Goal: Task Accomplishment & Management: Complete application form

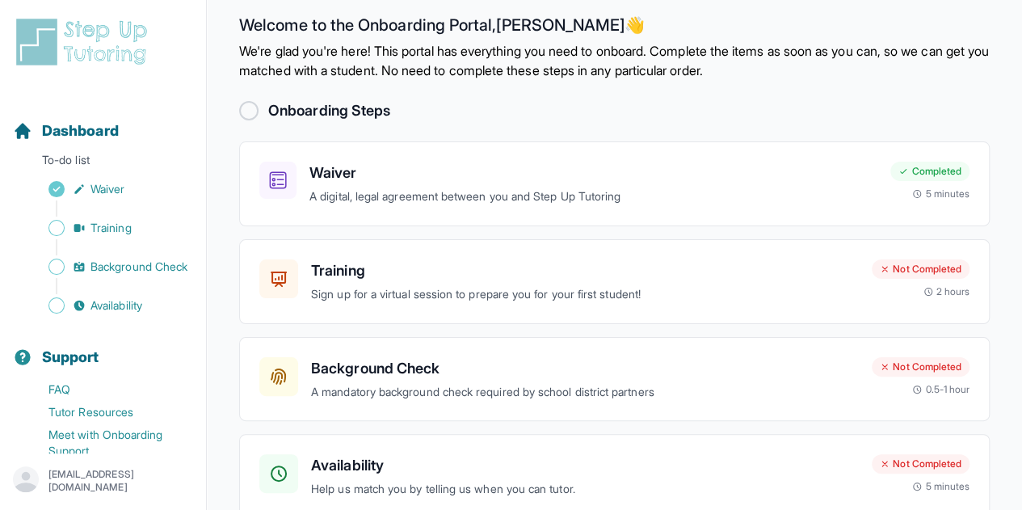
scroll to position [98, 0]
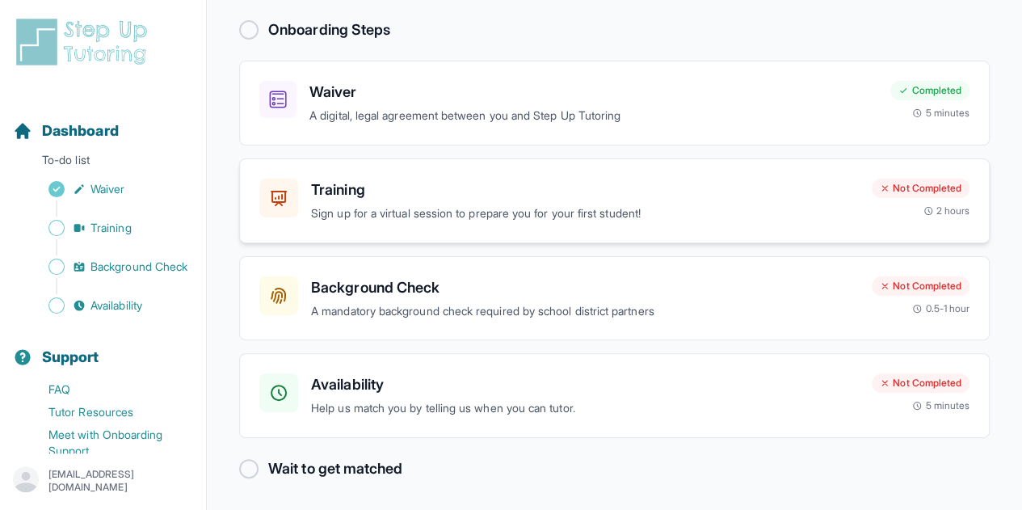
click at [433, 190] on h3 "Training" at bounding box center [585, 189] width 548 height 23
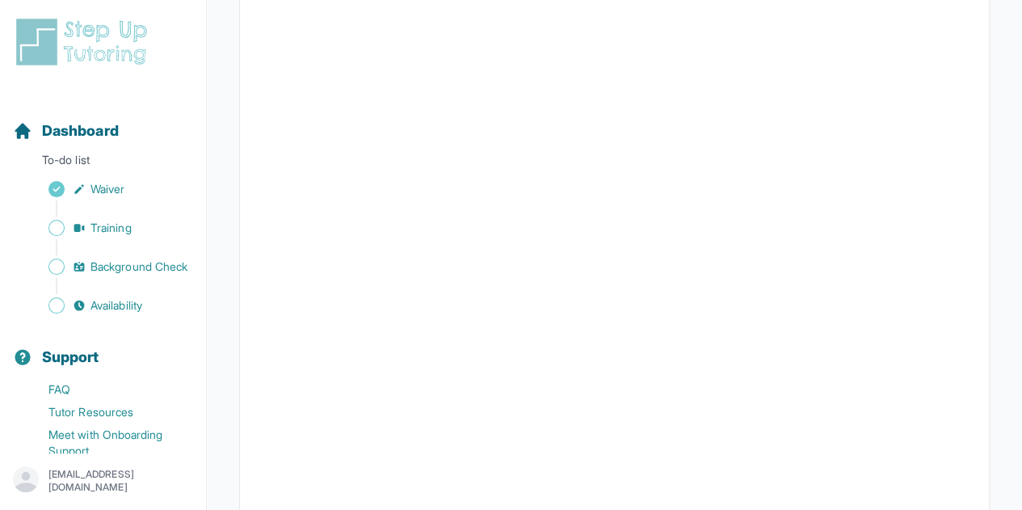
scroll to position [626, 0]
click at [78, 235] on link "Training" at bounding box center [109, 227] width 193 height 23
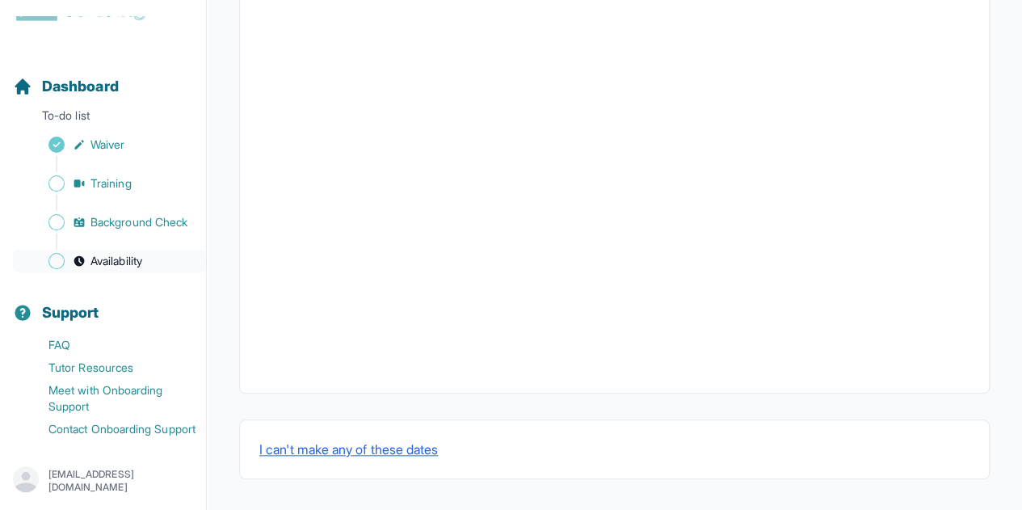
click at [90, 250] on link "Availability" at bounding box center [109, 261] width 193 height 23
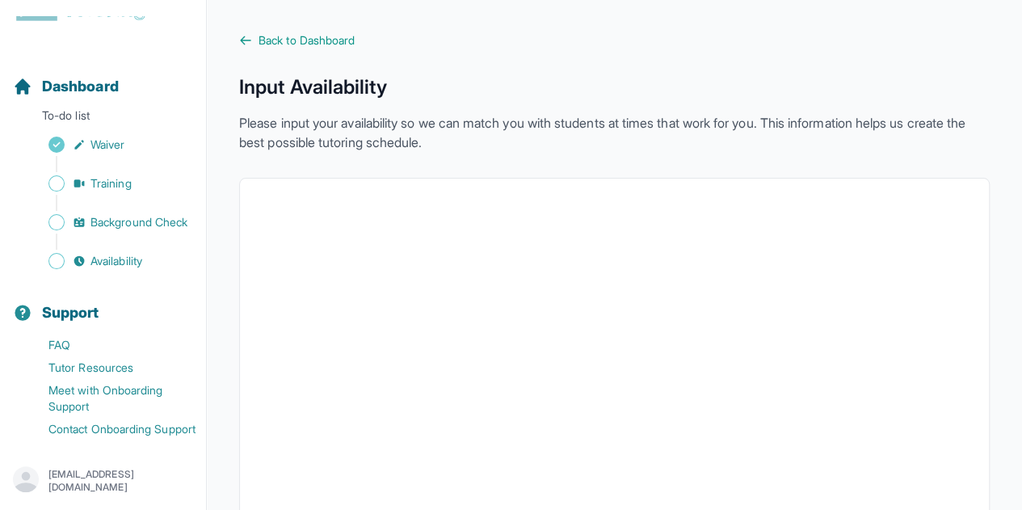
scroll to position [428, 0]
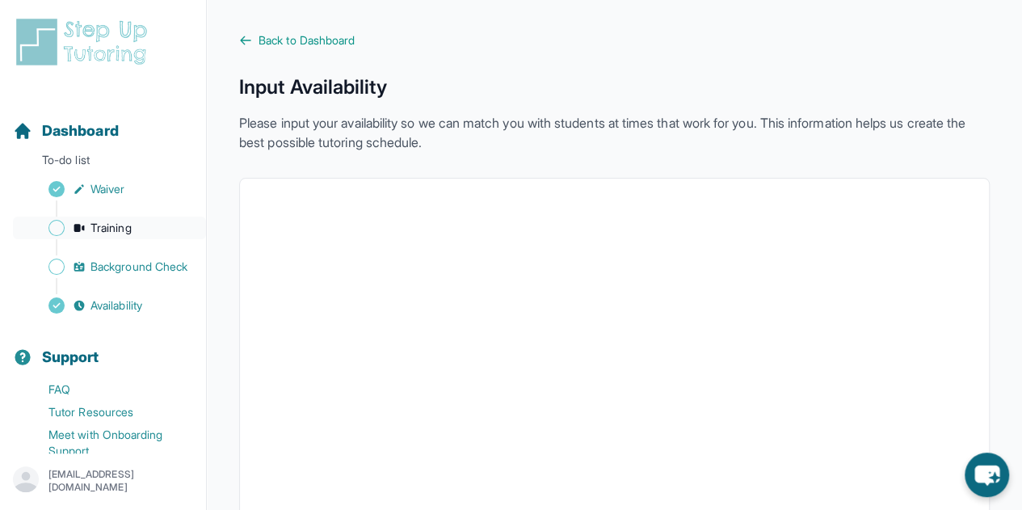
click at [128, 229] on span "Training" at bounding box center [110, 228] width 41 height 16
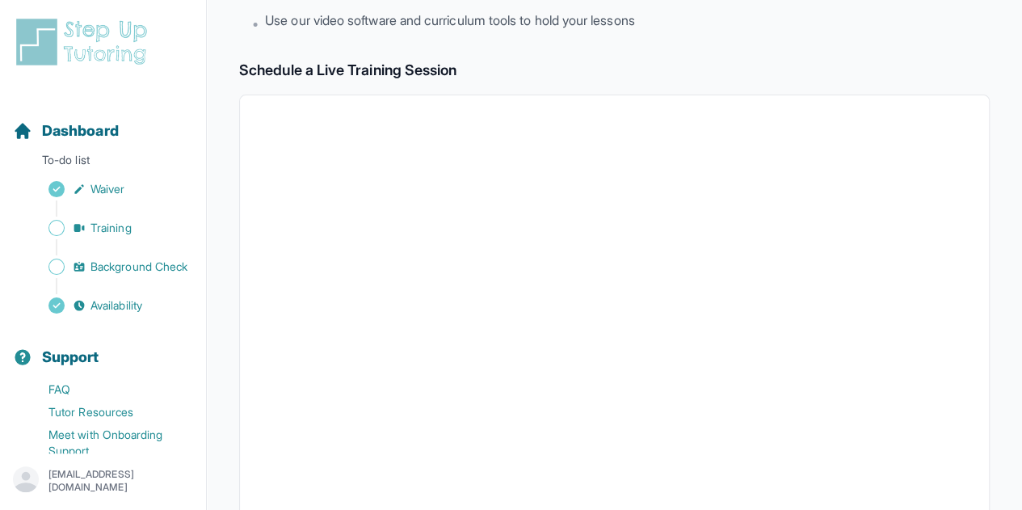
scroll to position [236, 0]
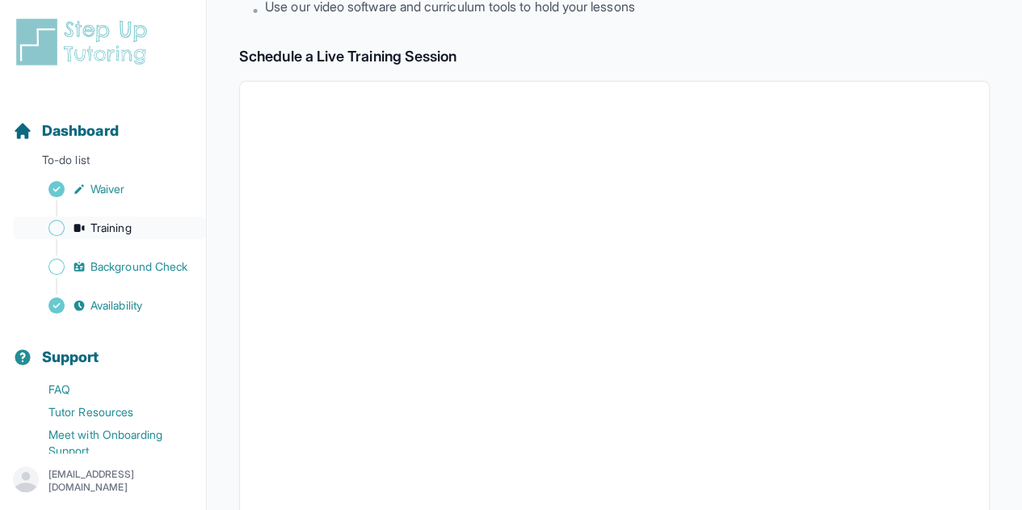
click at [113, 229] on span "Training" at bounding box center [110, 228] width 41 height 16
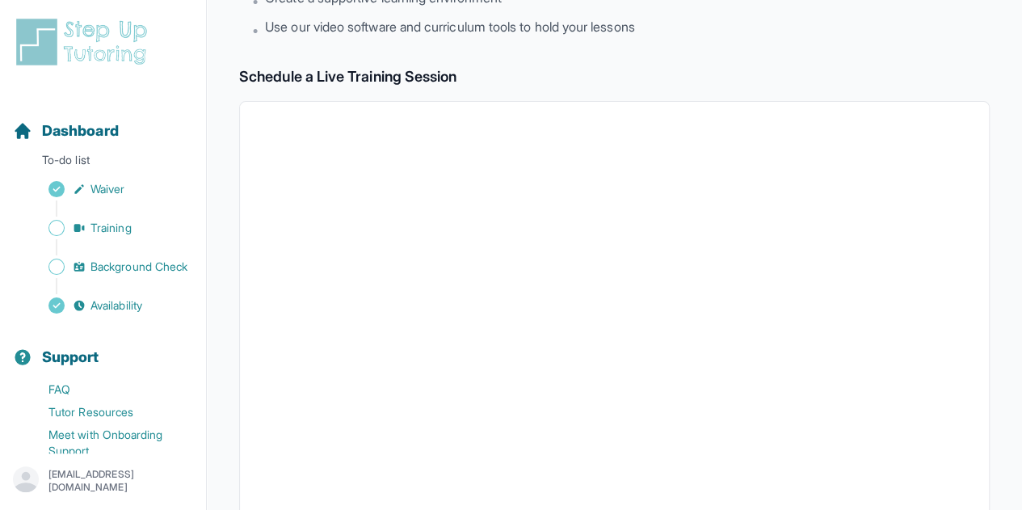
scroll to position [212, 0]
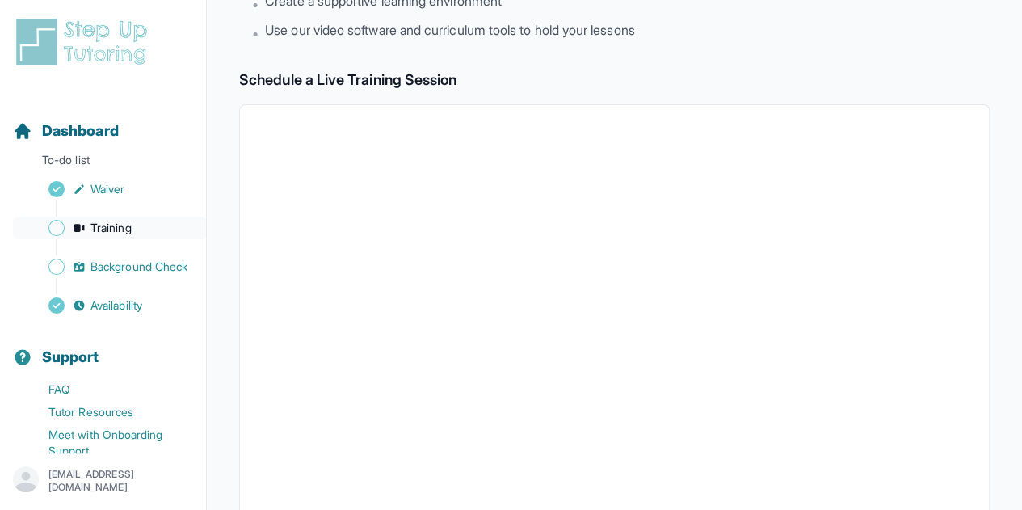
click at [132, 217] on link "Training" at bounding box center [109, 227] width 193 height 23
click at [116, 222] on span "Training" at bounding box center [110, 228] width 41 height 16
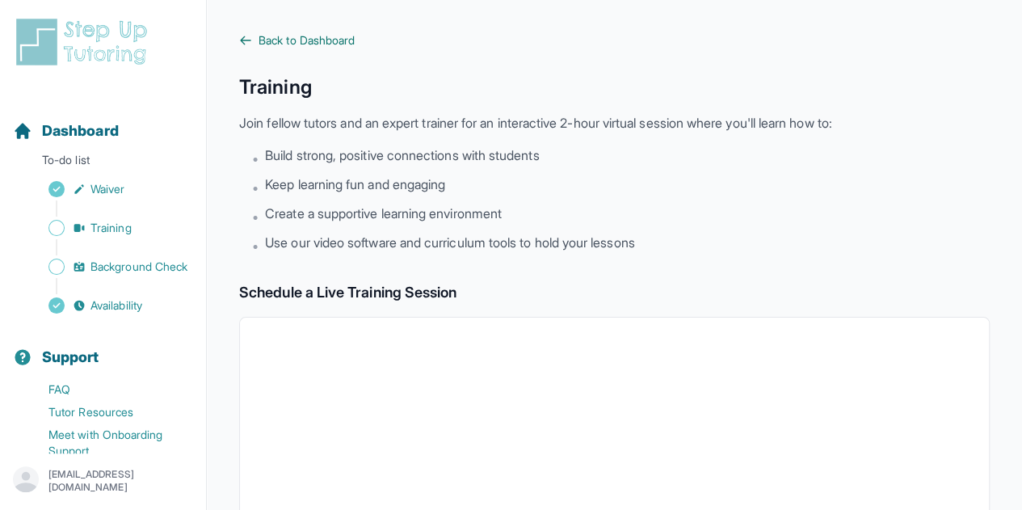
click at [240, 41] on icon at bounding box center [245, 40] width 13 height 13
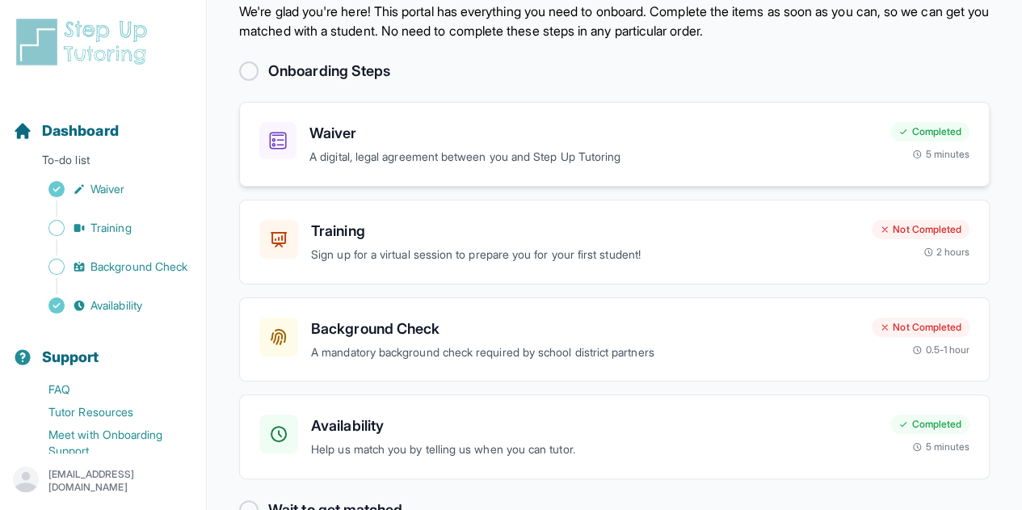
scroll to position [63, 0]
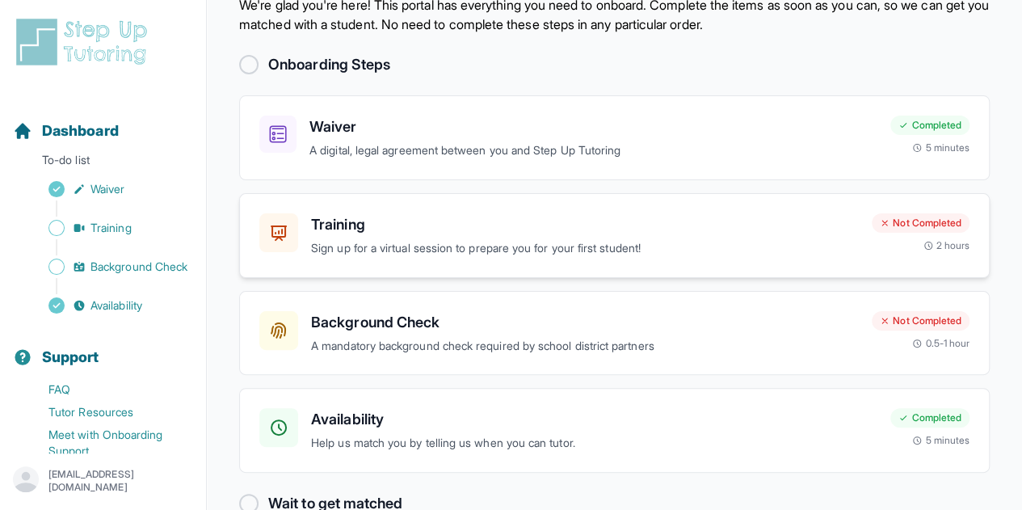
click at [491, 232] on h3 "Training" at bounding box center [585, 224] width 548 height 23
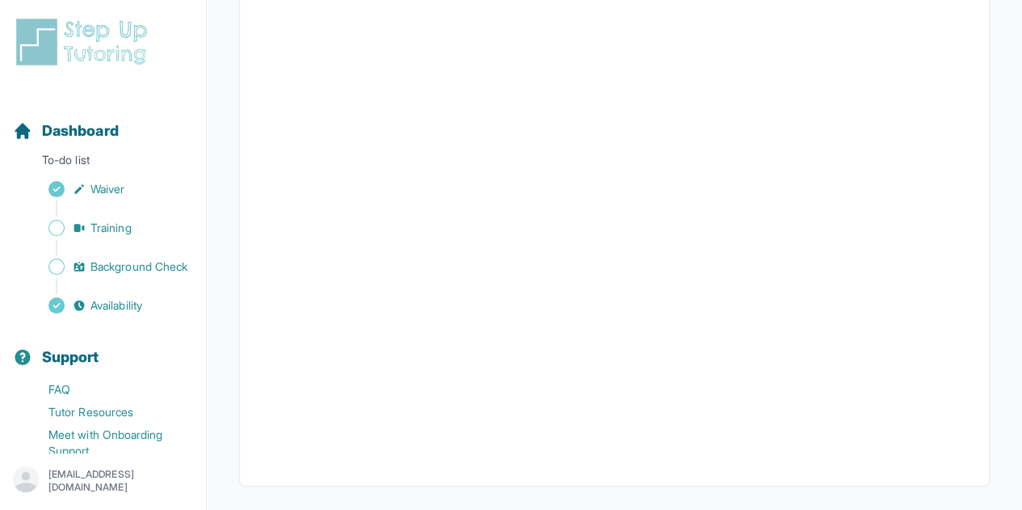
scroll to position [626, 0]
click at [141, 265] on span "Background Check" at bounding box center [138, 266] width 97 height 16
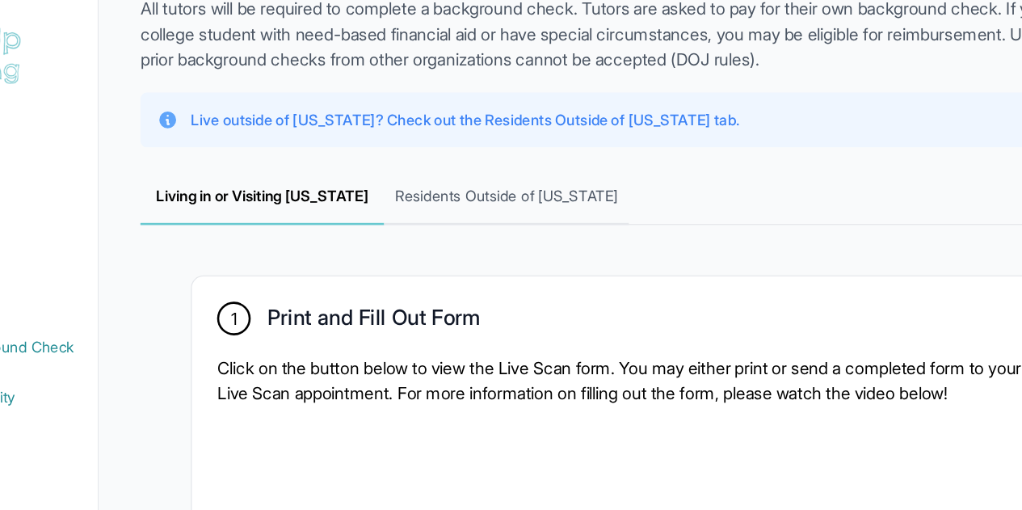
scroll to position [115, 0]
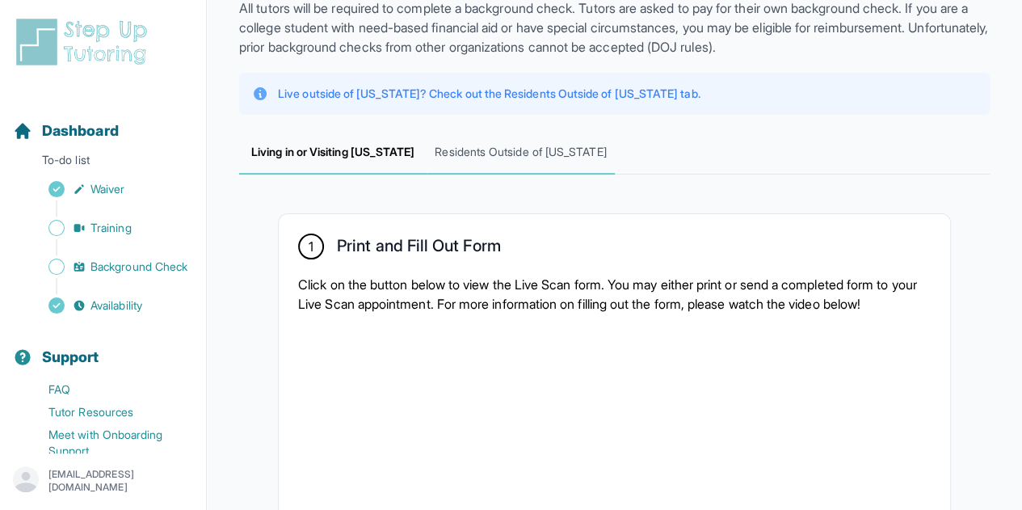
click at [509, 159] on span "Residents Outside of [US_STATE]" at bounding box center [519, 153] width 187 height 44
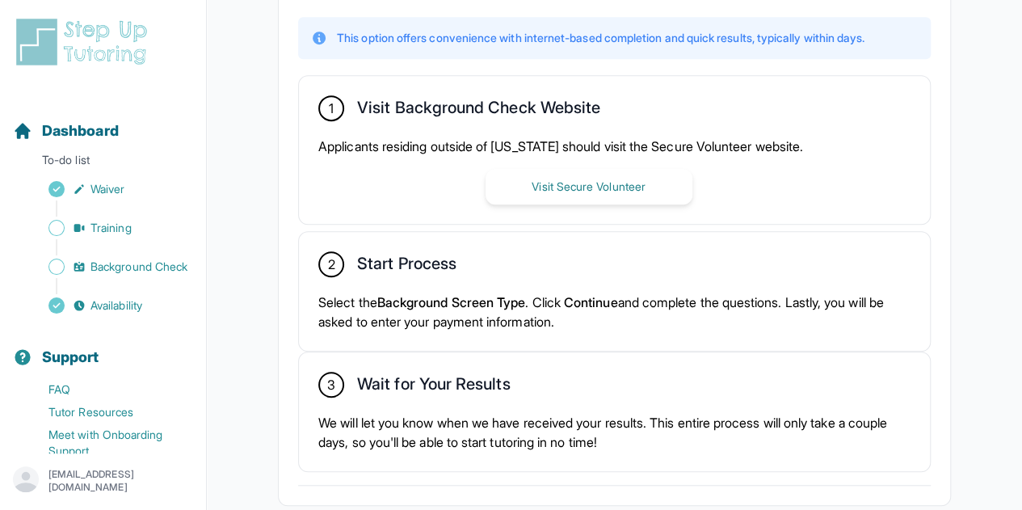
scroll to position [423, 0]
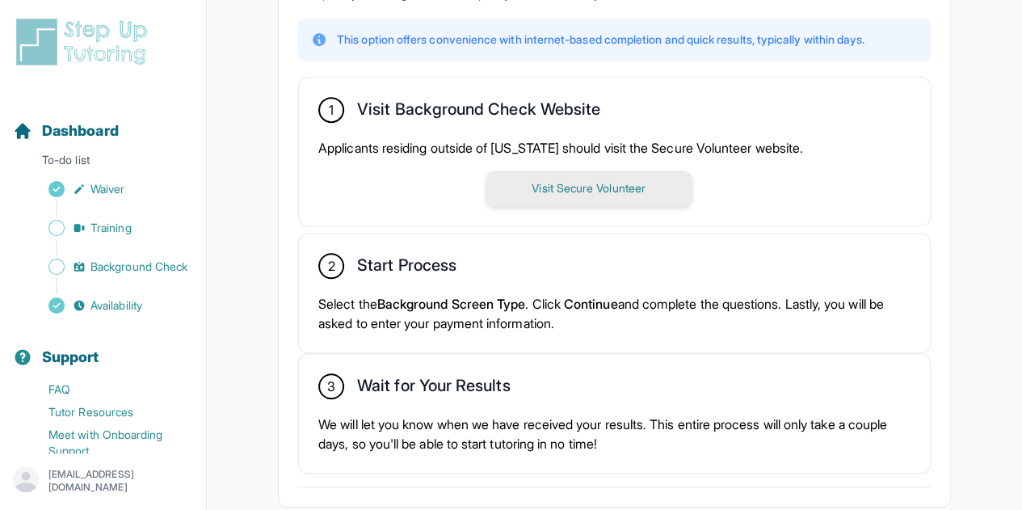
click at [578, 191] on button "Visit Secure Volunteer" at bounding box center [588, 188] width 207 height 36
